Goal: Task Accomplishment & Management: Use online tool/utility

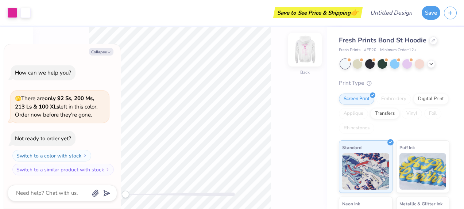
click at [307, 48] on img at bounding box center [304, 49] width 29 height 29
type textarea "x"
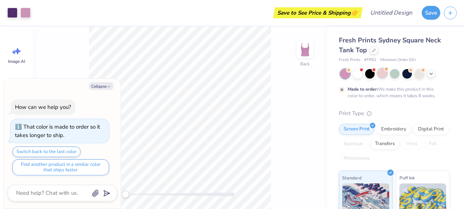
click at [382, 72] on div at bounding box center [381, 72] width 9 height 9
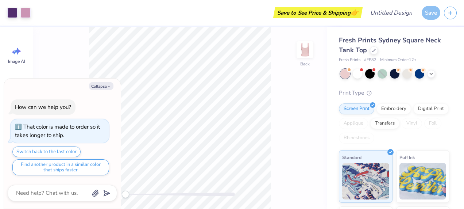
scroll to position [136, 0]
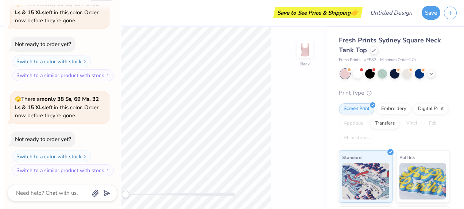
click at [381, 147] on div "Print Type Screen Print Embroidery Digital Print Applique Transfers Vinyl Foil …" at bounding box center [394, 202] width 110 height 226
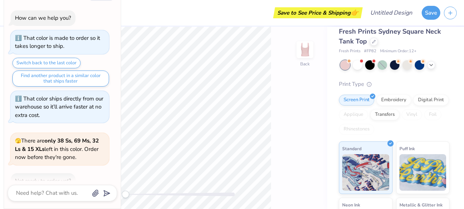
scroll to position [0, 0]
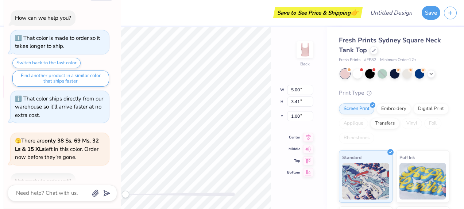
click at [345, 78] on div at bounding box center [344, 73] width 9 height 9
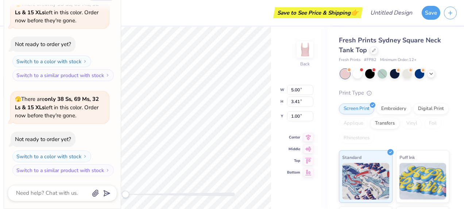
click at [264, 86] on div "Back W 5.00 5.00 " H 3.41 3.41 " Y 1.00 1.00 " Center Middle Top Bottom" at bounding box center [180, 118] width 294 height 182
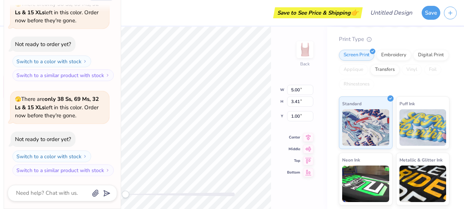
scroll to position [0, 0]
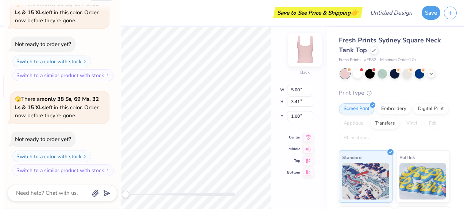
click at [310, 44] on img at bounding box center [304, 49] width 29 height 29
click at [308, 47] on img at bounding box center [304, 49] width 29 height 29
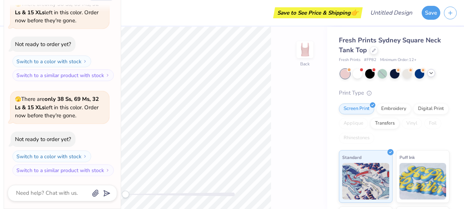
click at [431, 75] on icon at bounding box center [431, 73] width 6 height 6
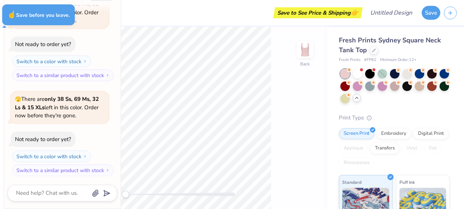
type textarea "x"
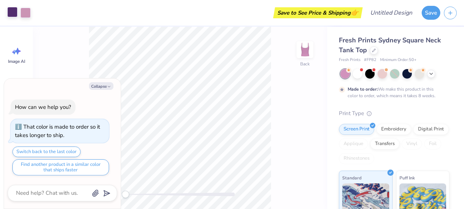
click at [10, 12] on div at bounding box center [12, 12] width 10 height 10
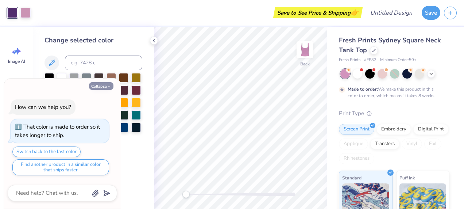
click at [109, 86] on icon "button" at bounding box center [109, 86] width 4 height 4
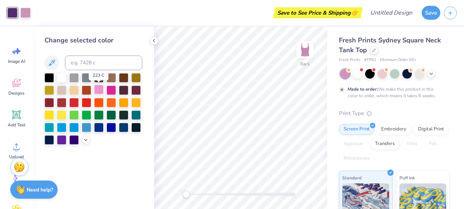
click at [101, 90] on div at bounding box center [98, 89] width 9 height 9
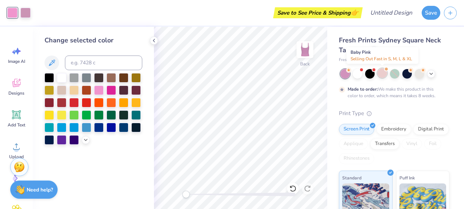
click at [383, 74] on div at bounding box center [381, 72] width 9 height 9
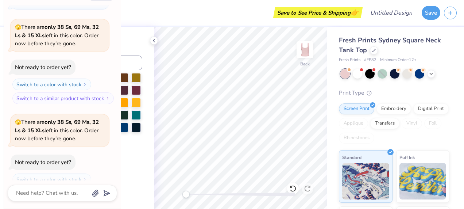
scroll to position [113, 0]
type textarea "x"
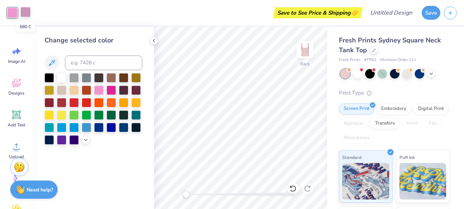
click at [27, 12] on div at bounding box center [25, 12] width 10 height 10
click at [112, 89] on div at bounding box center [110, 89] width 9 height 9
click at [103, 88] on div at bounding box center [98, 89] width 9 height 9
click at [25, 14] on div "Save to See Price & Shipping 👉" at bounding box center [190, 13] width 339 height 26
click at [20, 11] on div "Art colors Save to See Price & Shipping 👉 Design Title Save" at bounding box center [232, 13] width 464 height 26
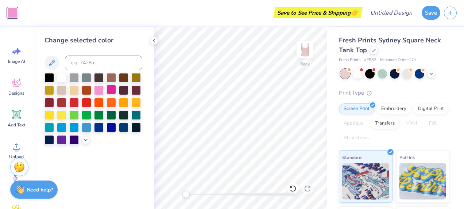
click at [109, 92] on div at bounding box center [110, 89] width 9 height 9
click at [52, 61] on icon at bounding box center [51, 62] width 9 height 9
click at [53, 63] on icon at bounding box center [51, 62] width 9 height 9
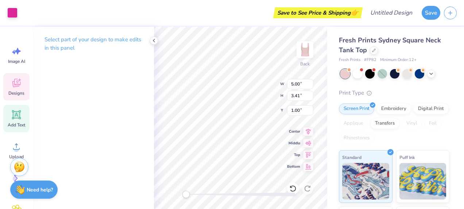
click at [15, 114] on icon at bounding box center [16, 114] width 7 height 7
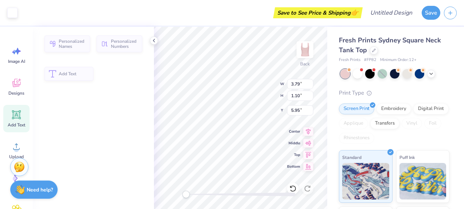
type input "3.79"
type input "1.10"
type input "5.95"
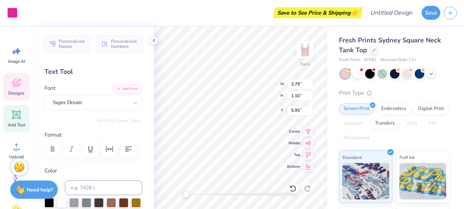
type input "5.00"
type input "3.41"
type input "1.00"
type input "3.79"
type input "1.10"
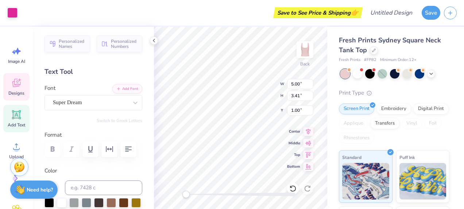
type input "5.95"
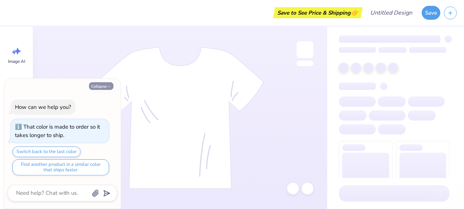
click at [100, 83] on button "Collapse" at bounding box center [101, 86] width 24 height 8
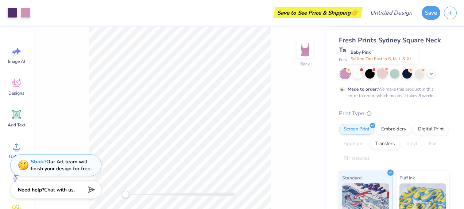
click at [384, 74] on div at bounding box center [381, 72] width 9 height 9
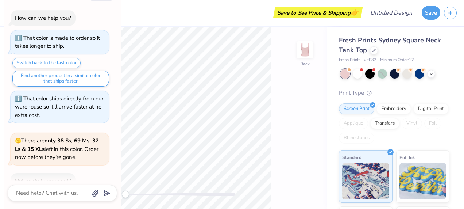
scroll to position [136, 0]
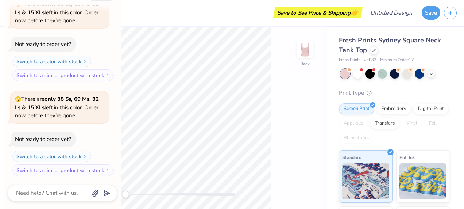
click at [100, 1] on div "Collapse How can we help you? That color is made to order so it takes longer to…" at bounding box center [62, 98] width 117 height 219
click at [98, 1] on div "Collapse How can we help you? That color is made to order so it takes longer to…" at bounding box center [62, 98] width 117 height 219
type textarea "x"
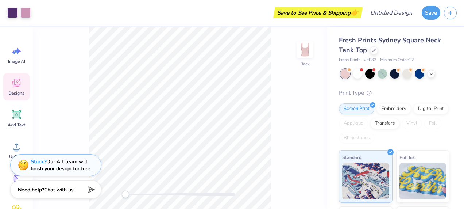
click at [16, 75] on div "Designs" at bounding box center [16, 86] width 26 height 27
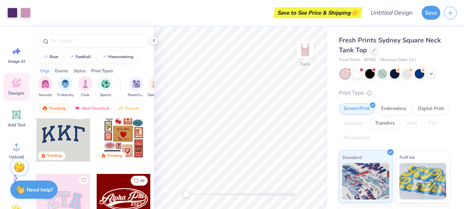
scroll to position [12, 0]
click at [12, 111] on icon at bounding box center [16, 114] width 11 height 11
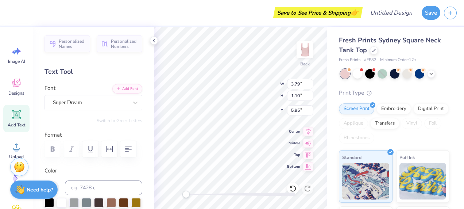
type input "5.00"
type input "3.41"
type input "1.00"
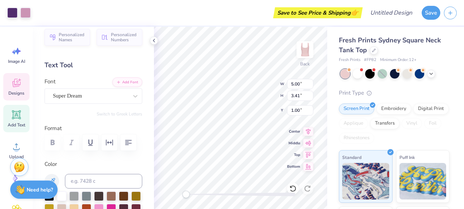
scroll to position [0, 0]
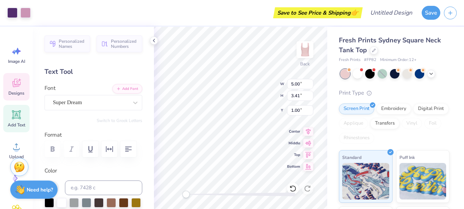
type input "5.95"
type input "4.06"
type input "0.65"
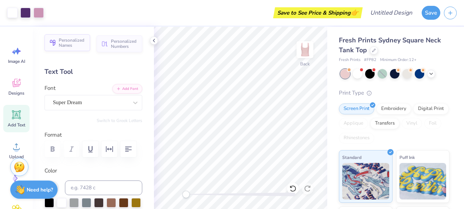
click at [69, 38] on span "Personalized Names" at bounding box center [72, 43] width 27 height 10
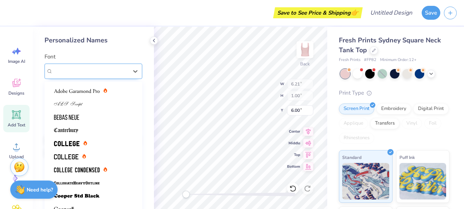
click at [126, 66] on div "Varsity Team" at bounding box center [93, 70] width 98 height 15
click at [126, 67] on div "Varsity Team" at bounding box center [93, 70] width 98 height 15
click at [129, 70] on div at bounding box center [135, 71] width 13 height 13
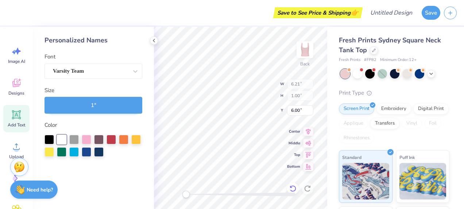
click at [292, 186] on icon at bounding box center [292, 187] width 7 height 7
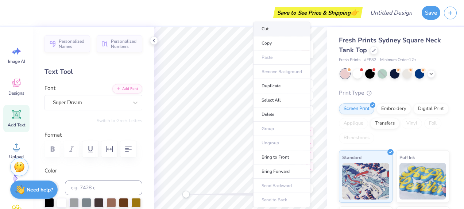
click at [268, 35] on li "Cut" at bounding box center [281, 29] width 57 height 15
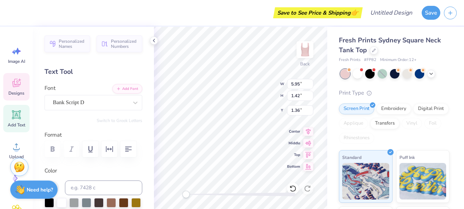
scroll to position [6, 1]
type textarea "T"
type textarea "Child Life"
click at [81, 108] on div "Bank Script D" at bounding box center [93, 102] width 98 height 15
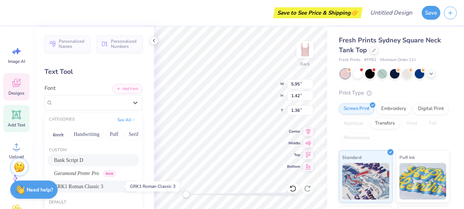
click at [80, 183] on span "GRK1 Roman Classic 3" at bounding box center [78, 186] width 49 height 8
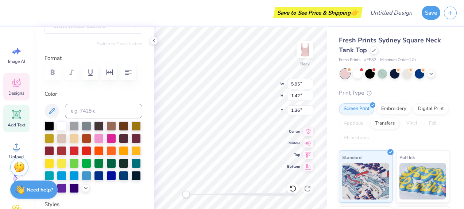
scroll to position [0, 0]
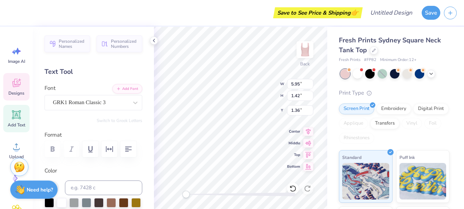
click at [92, 110] on div "Personalized Names Personalized Numbers Text Tool Add Font Font GRK1 Roman Clas…" at bounding box center [93, 118] width 121 height 182
click at [89, 102] on div "GRK1 Roman Classic 3" at bounding box center [90, 102] width 77 height 11
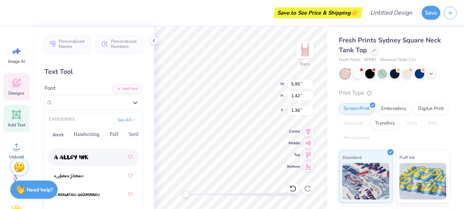
scroll to position [77, 0]
click at [89, 157] on div at bounding box center [93, 157] width 79 height 13
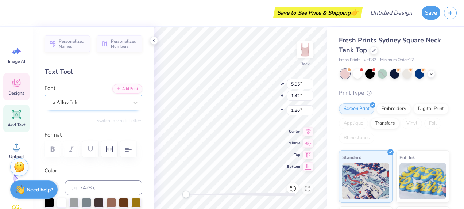
click at [99, 97] on div at bounding box center [90, 102] width 75 height 10
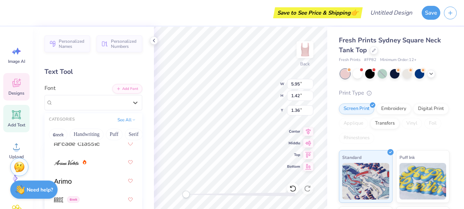
scroll to position [383, 0]
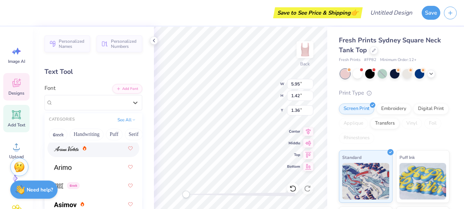
click at [72, 151] on span at bounding box center [66, 148] width 25 height 8
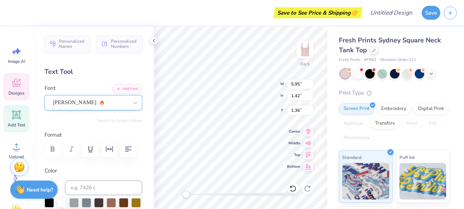
click at [93, 104] on div "[PERSON_NAME]" at bounding box center [90, 102] width 77 height 11
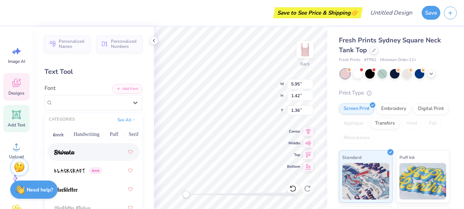
scroll to position [586, 0]
click at [77, 149] on div at bounding box center [93, 149] width 79 height 13
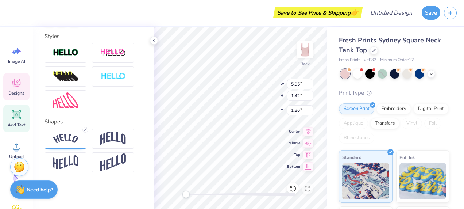
scroll to position [252, 0]
click at [68, 142] on img at bounding box center [66, 138] width 26 height 10
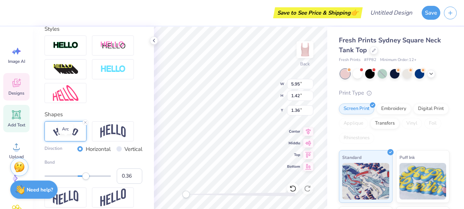
click at [73, 136] on img at bounding box center [66, 131] width 26 height 10
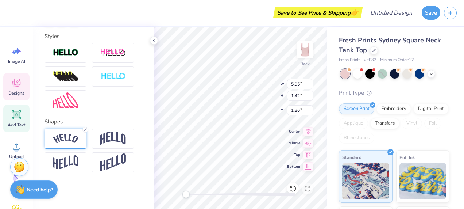
click at [74, 148] on div at bounding box center [65, 138] width 42 height 20
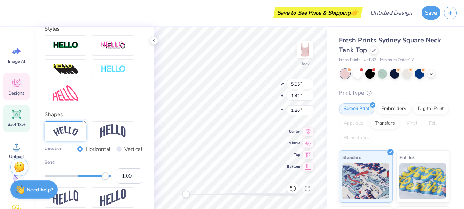
type input "0.99"
drag, startPoint x: 86, startPoint y: 186, endPoint x: 105, endPoint y: 191, distance: 19.3
click at [105, 179] on div "Accessibility label" at bounding box center [104, 175] width 7 height 7
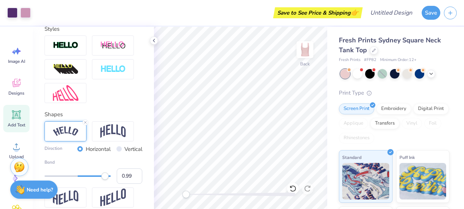
click at [105, 179] on div "Accessibility label" at bounding box center [104, 175] width 7 height 7
click at [105, 183] on div "Bend 0.99" at bounding box center [93, 171] width 98 height 25
type input "0.28"
drag, startPoint x: 105, startPoint y: 191, endPoint x: 83, endPoint y: 186, distance: 22.0
click at [83, 179] on div "Accessibility label" at bounding box center [85, 175] width 7 height 7
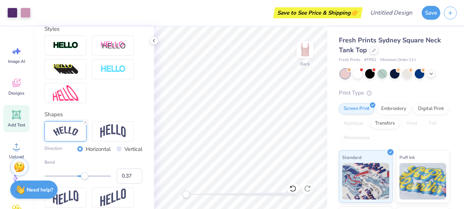
type input "0.38"
click at [86, 179] on div "Accessibility label" at bounding box center [86, 175] width 7 height 7
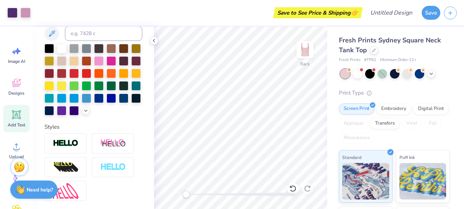
scroll to position [151, 0]
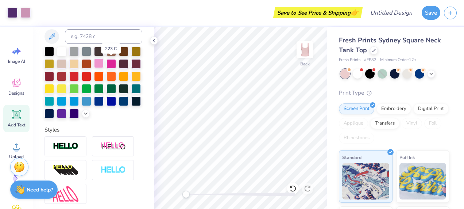
click at [104, 61] on div at bounding box center [98, 62] width 9 height 9
click at [116, 61] on div at bounding box center [110, 62] width 9 height 9
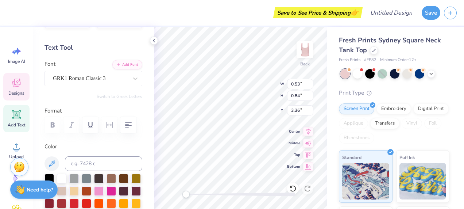
scroll to position [24, 0]
click at [116, 190] on div at bounding box center [110, 190] width 9 height 9
type input "0.65"
type input "0.76"
type input "3.50"
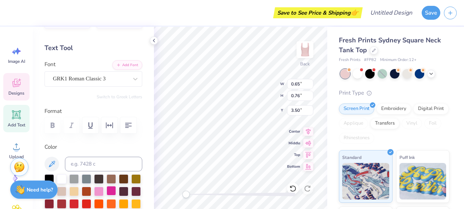
click at [116, 187] on div at bounding box center [110, 190] width 9 height 9
type input "0.87"
type input "0.70"
type input "3.05"
click at [116, 188] on div at bounding box center [110, 190] width 9 height 9
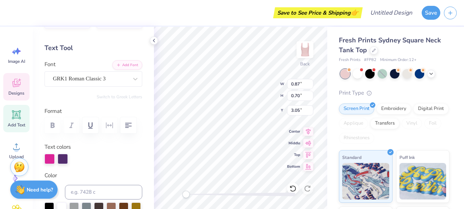
type input "2.21"
type input "1.36"
type input "2.56"
click at [52, 157] on div at bounding box center [49, 158] width 10 height 10
click at [49, 158] on div at bounding box center [49, 158] width 10 height 10
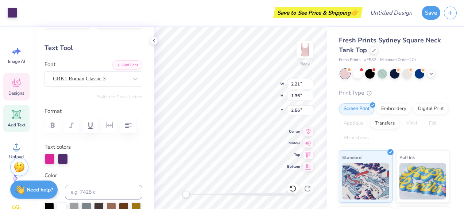
click at [137, 157] on div "Personalized Names Personalized Numbers Text Tool Add Font Font GRK1 Roman Clas…" at bounding box center [93, 118] width 121 height 182
click at [11, 11] on div at bounding box center [12, 12] width 10 height 10
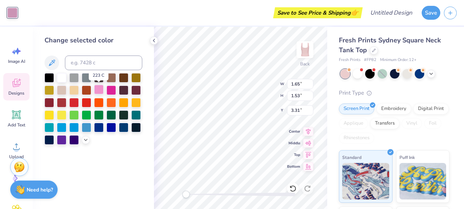
click at [98, 85] on div at bounding box center [98, 89] width 9 height 9
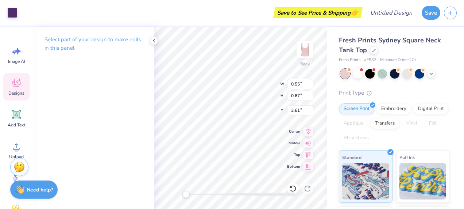
type input "0.55"
type input "0.67"
type input "3.61"
click at [12, 11] on div at bounding box center [12, 12] width 10 height 10
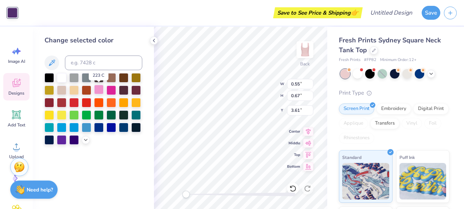
click at [99, 87] on div at bounding box center [98, 89] width 9 height 9
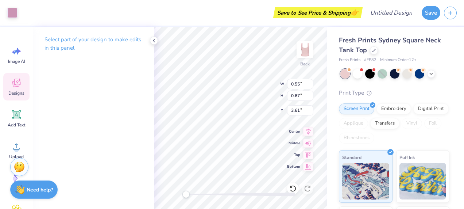
type input "0.51"
type input "0.62"
type input "3.63"
click at [11, 17] on div at bounding box center [12, 12] width 10 height 10
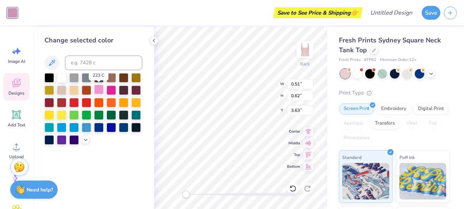
click at [98, 89] on div at bounding box center [98, 89] width 9 height 9
